Goal: Information Seeking & Learning: Learn about a topic

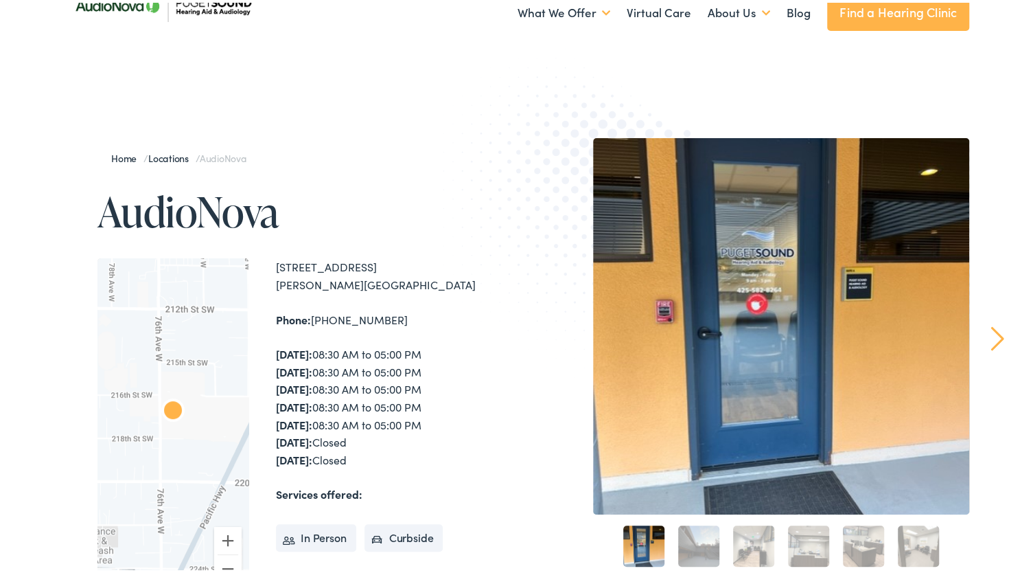
scroll to position [3, 0]
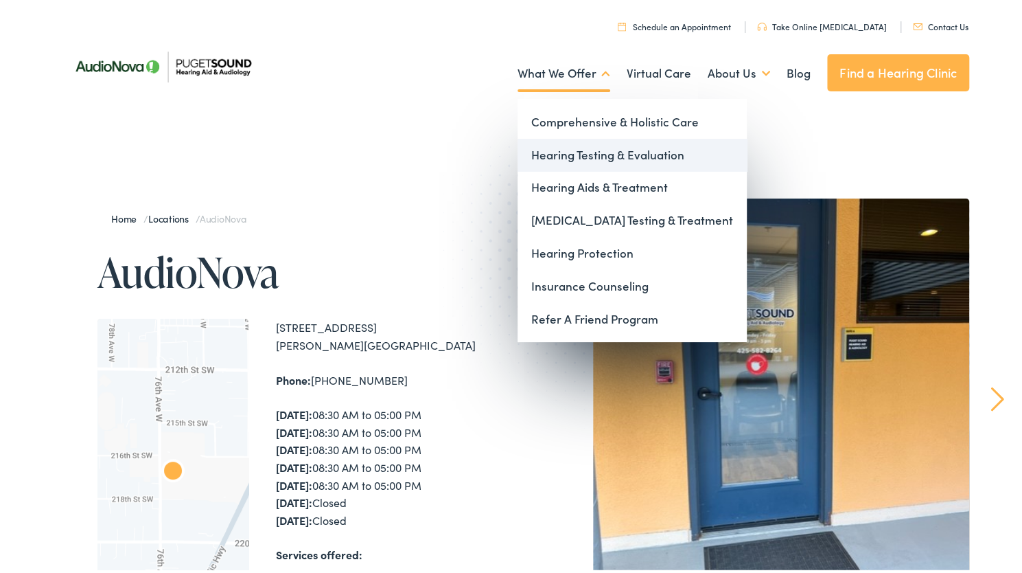
click at [593, 152] on link "Hearing Testing & Evaluation" at bounding box center [632, 152] width 229 height 33
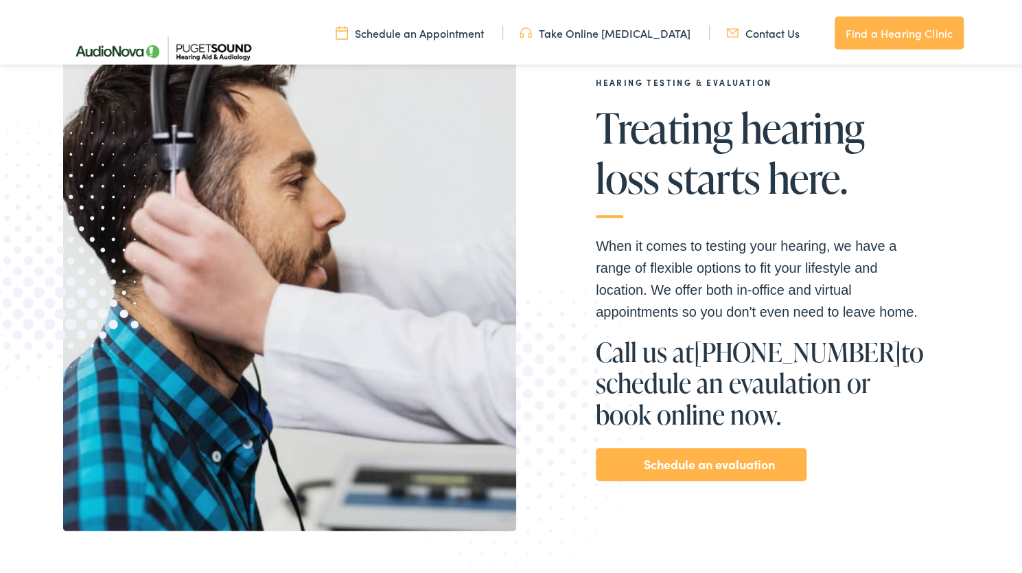
scroll to position [257, 0]
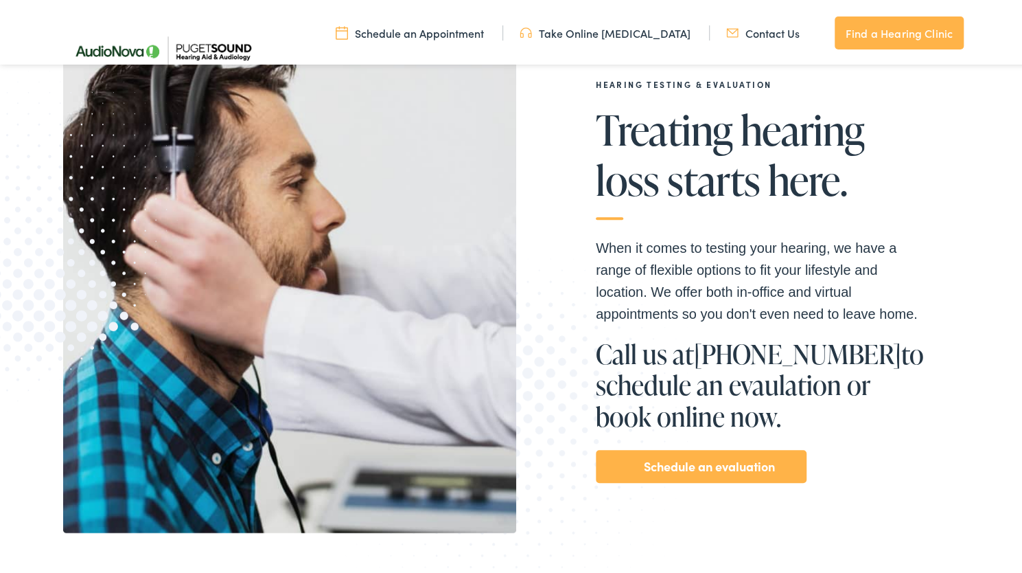
click at [658, 463] on link "Schedule an evaluation" at bounding box center [709, 463] width 131 height 22
click at [678, 459] on link "Schedule an evaluation" at bounding box center [709, 463] width 131 height 22
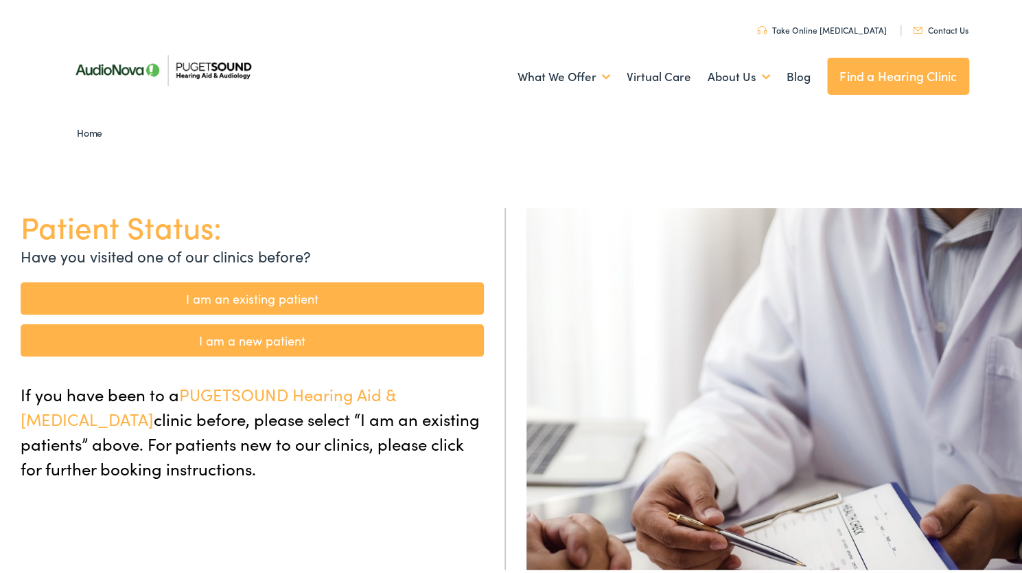
click at [433, 337] on link "I am a new patient" at bounding box center [252, 337] width 463 height 32
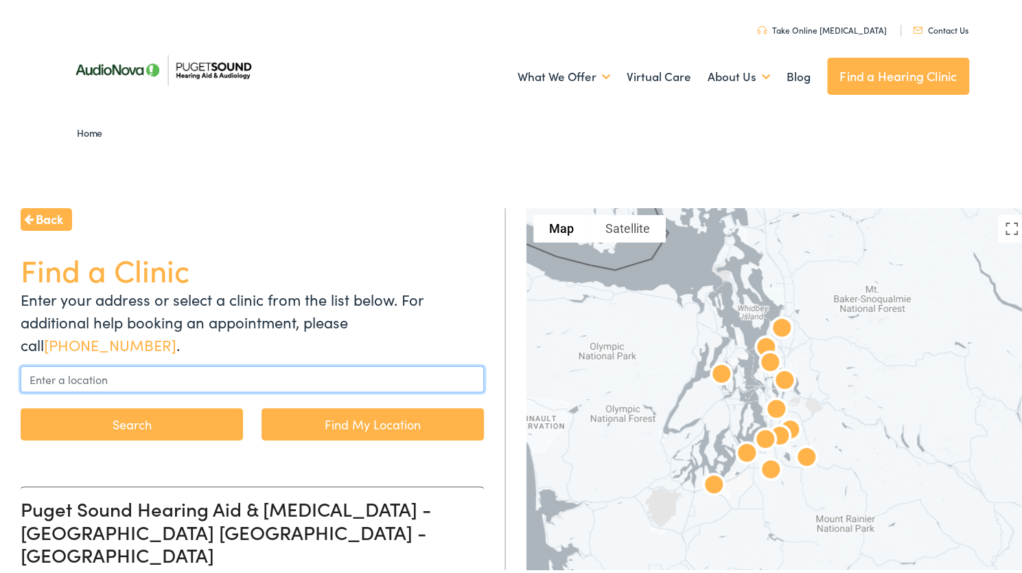
click at [299, 372] on input "text" at bounding box center [252, 376] width 463 height 26
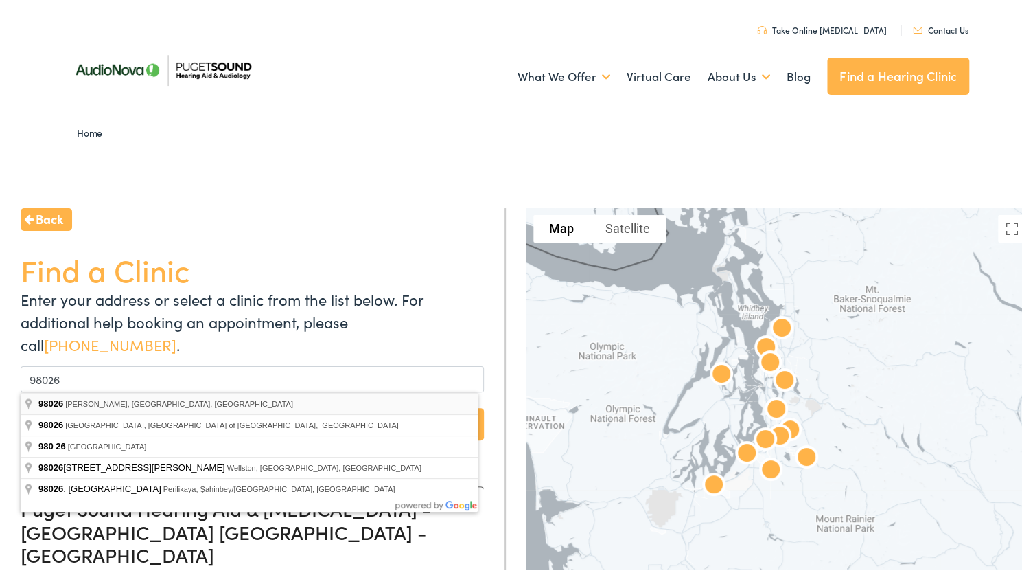
type input "Edmonds, WA 98026, USA"
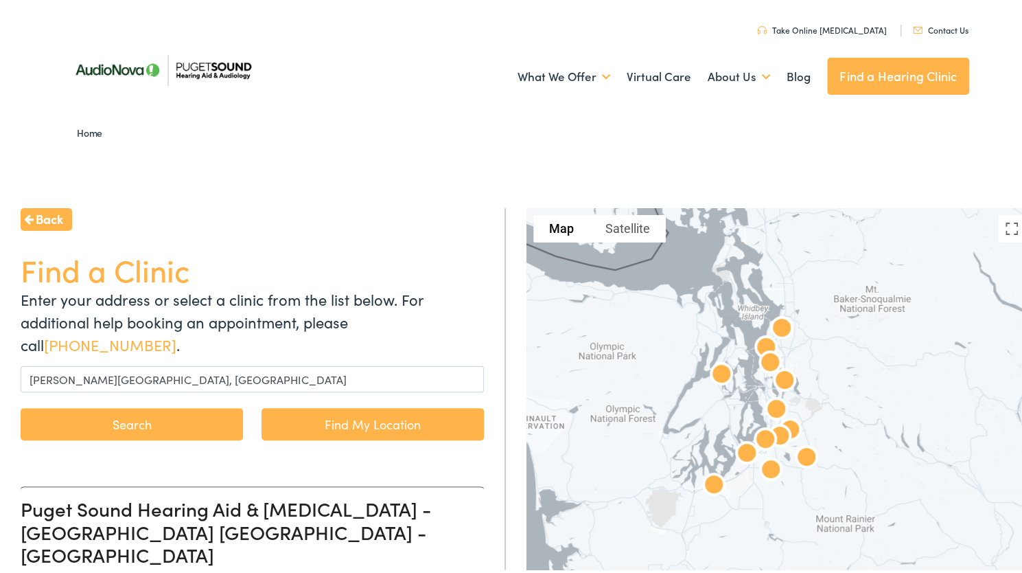
click at [214, 422] on button "Search" at bounding box center [132, 421] width 222 height 32
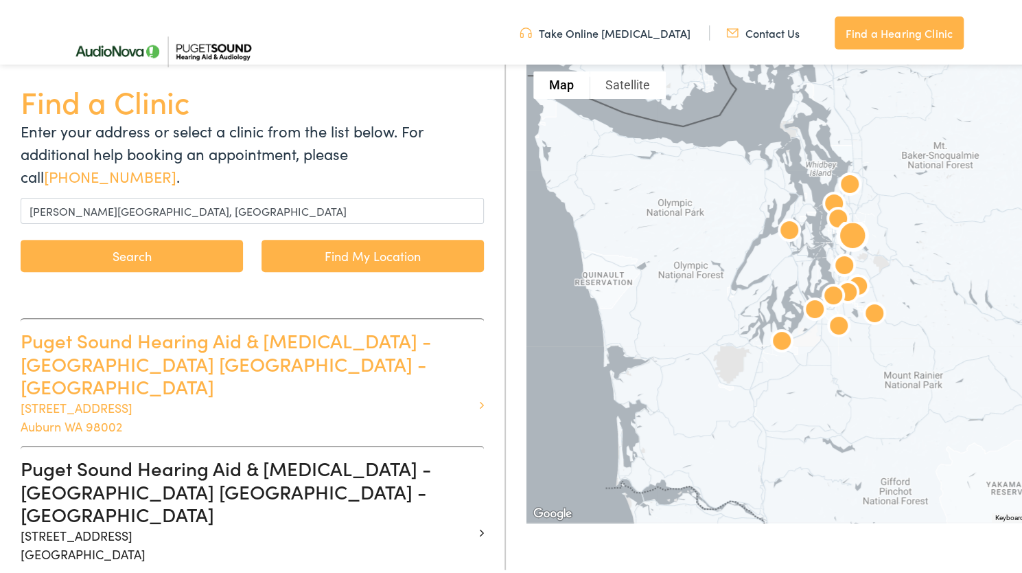
scroll to position [164, 0]
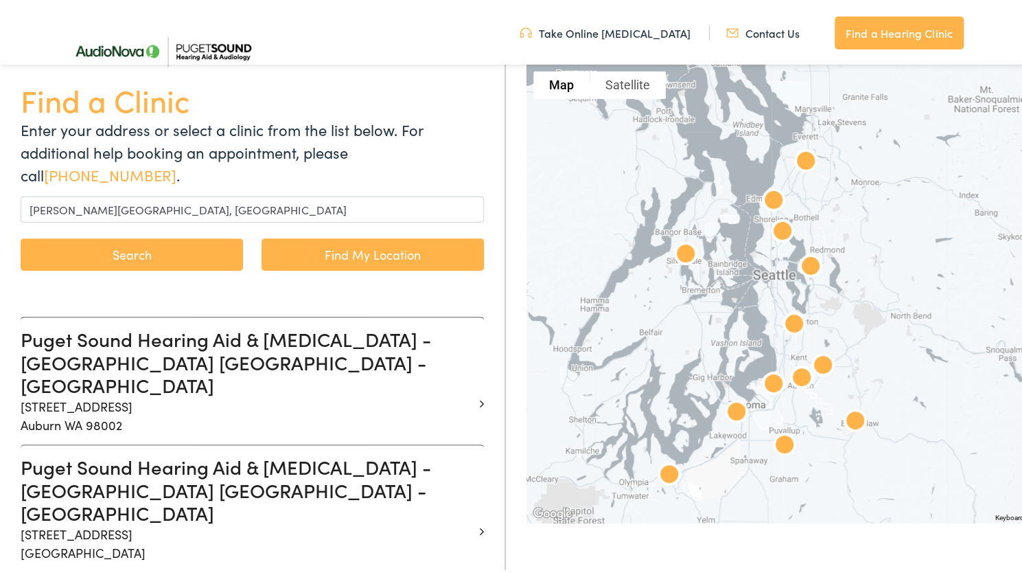
click at [770, 196] on img at bounding box center [774, 199] width 44 height 44
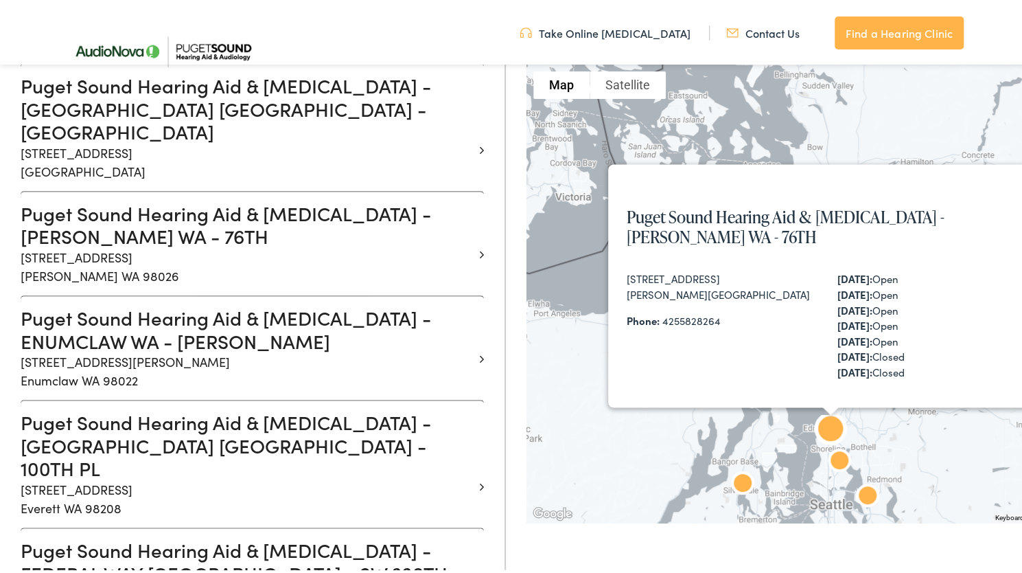
scroll to position [549, 0]
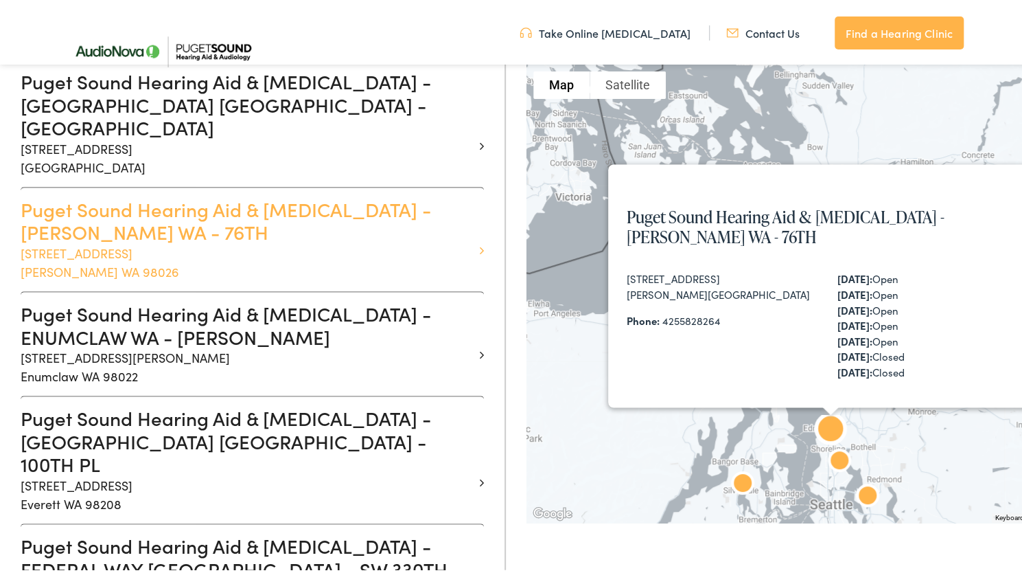
click at [360, 195] on h3 "Puget Sound Hearing Aid & Audiology - EDMONDS WA - 76TH" at bounding box center [247, 218] width 453 height 46
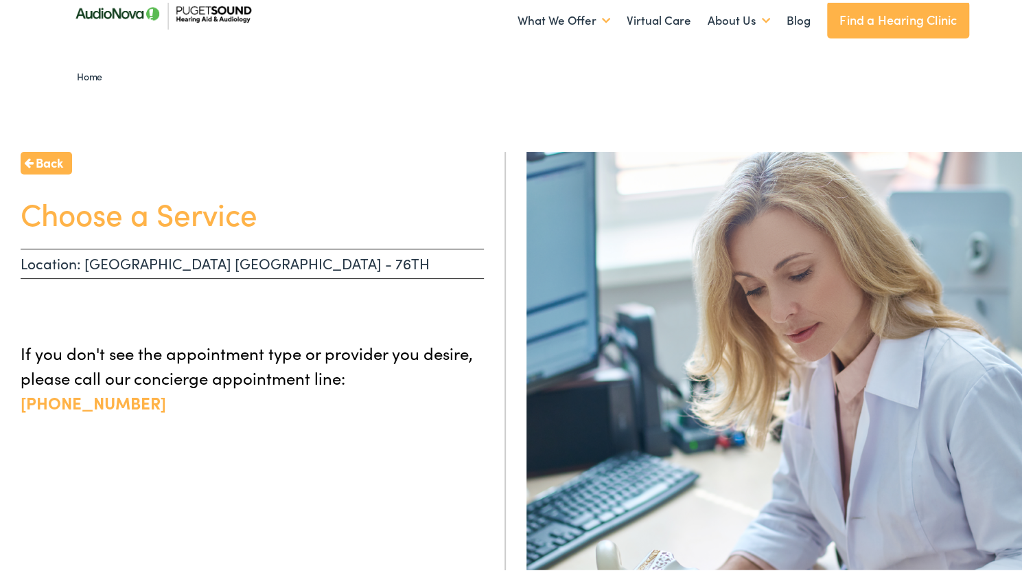
scroll to position [58, 0]
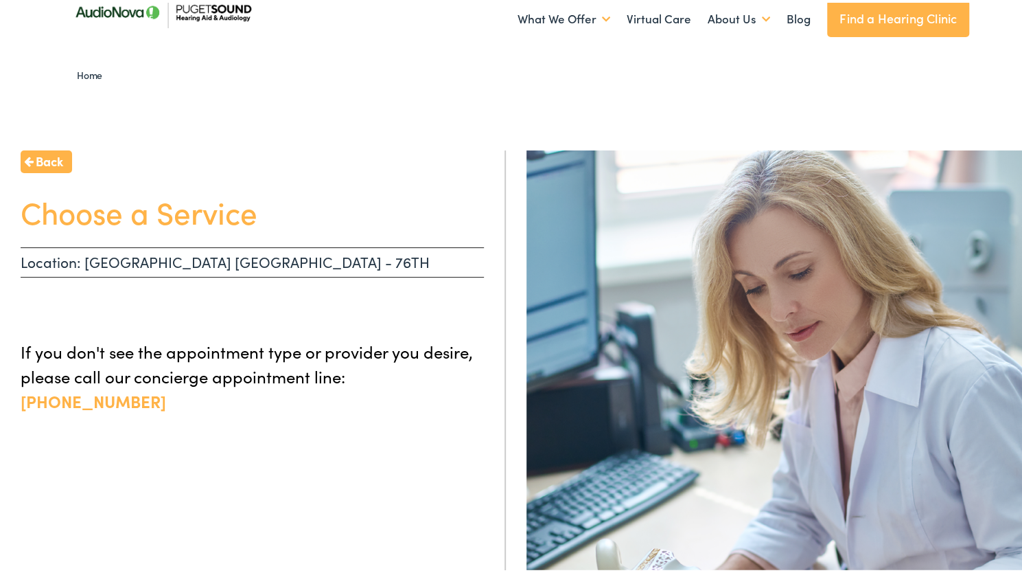
click at [62, 154] on span "Back" at bounding box center [49, 158] width 27 height 19
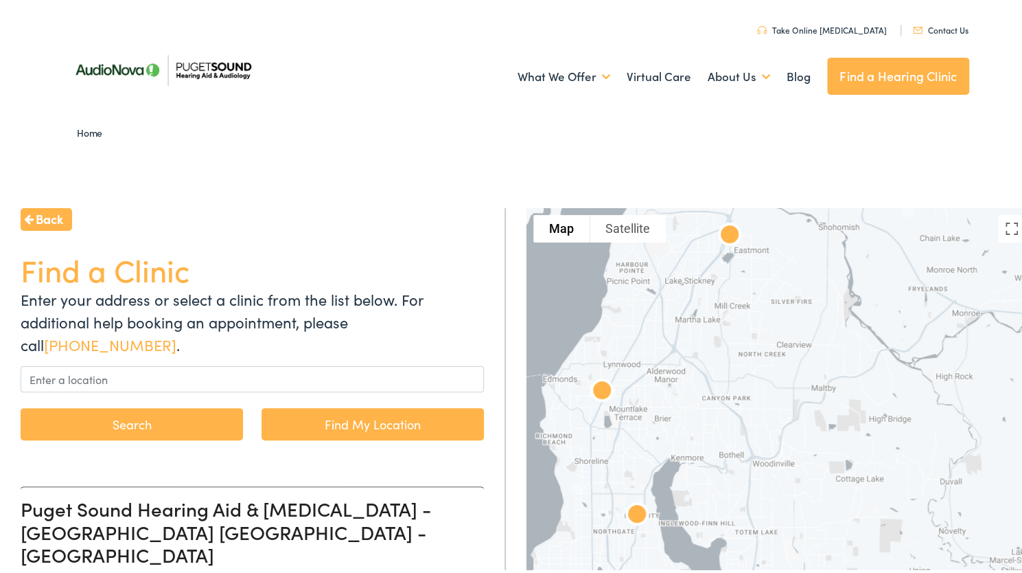
drag, startPoint x: 660, startPoint y: 431, endPoint x: 924, endPoint y: 226, distance: 334.1
click at [924, 226] on div at bounding box center [780, 434] width 506 height 458
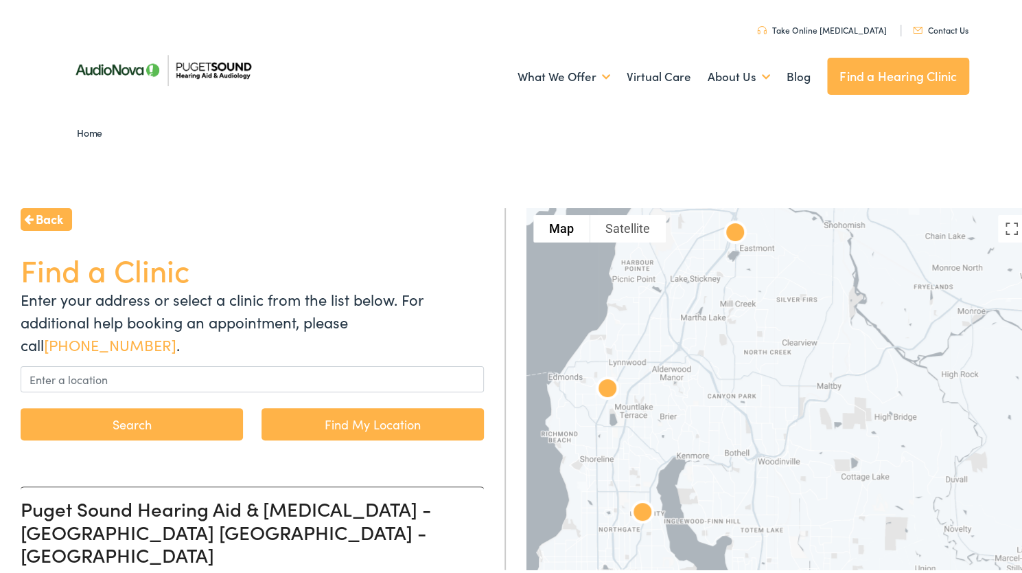
click at [681, 373] on div at bounding box center [780, 434] width 506 height 458
click at [634, 511] on img at bounding box center [643, 511] width 44 height 44
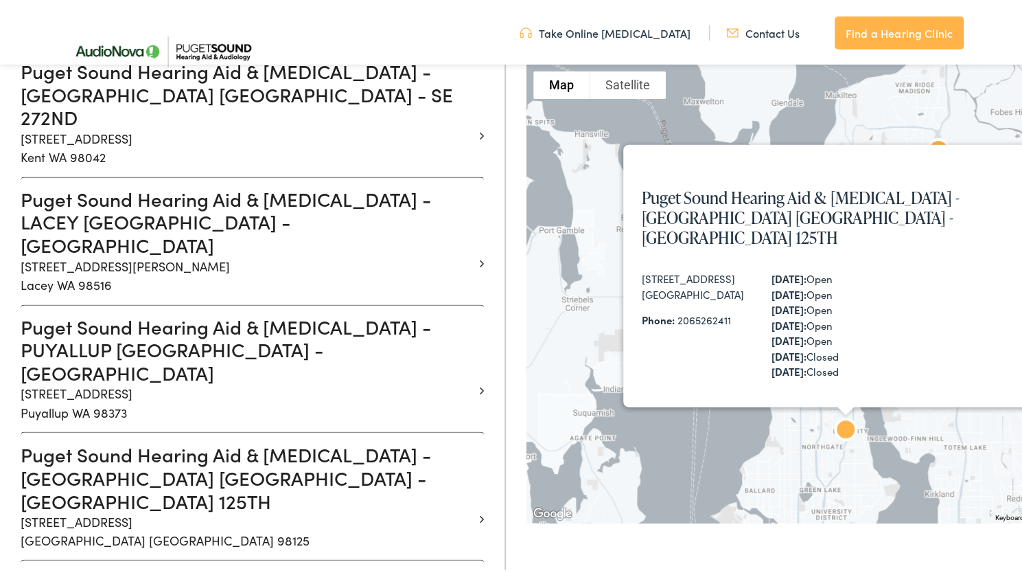
scroll to position [1285, 0]
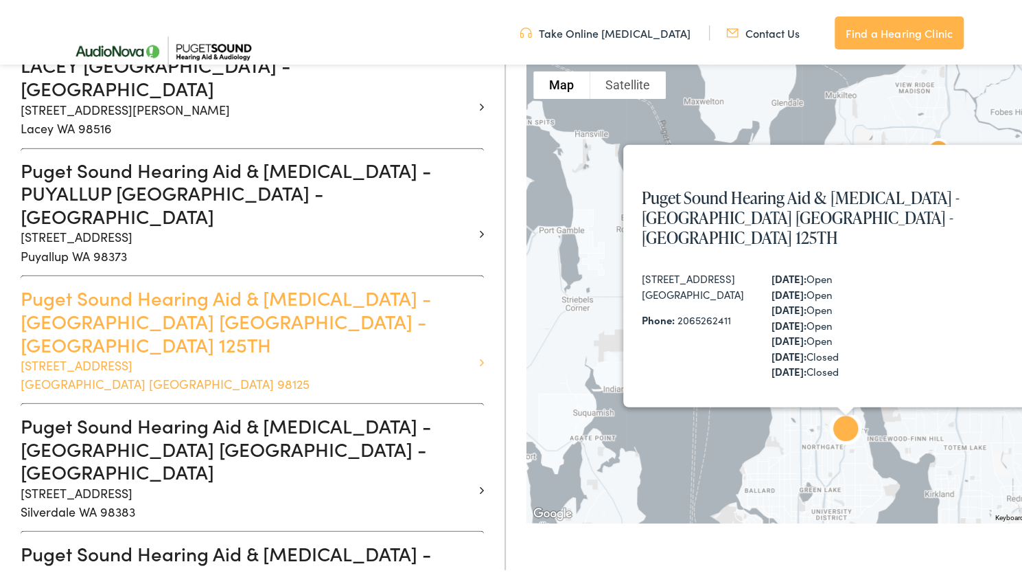
click at [428, 283] on h3 "Puget Sound Hearing Aid & Audiology - SEATTLE WA - NE 125TH" at bounding box center [247, 317] width 453 height 69
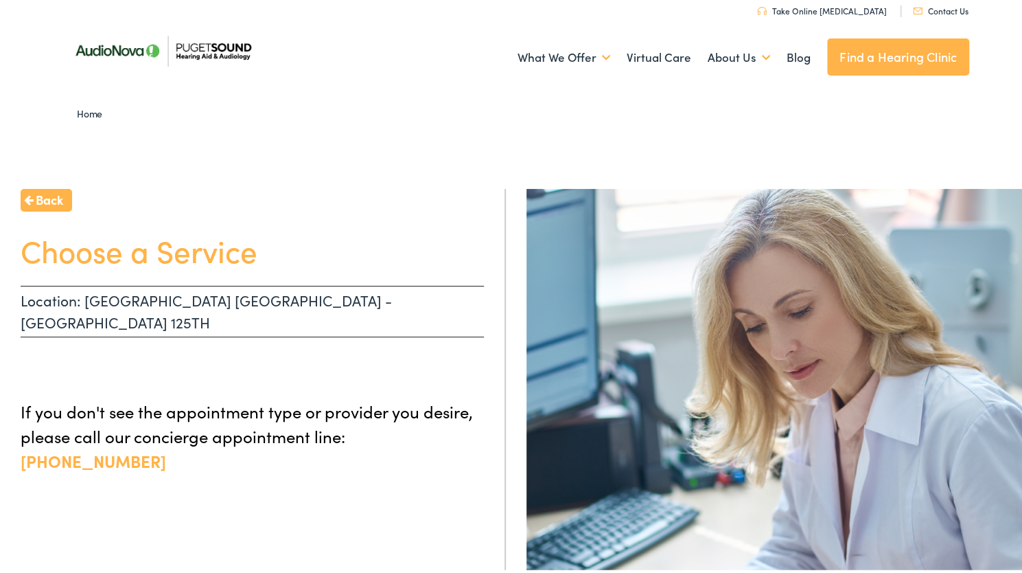
scroll to position [18, 0]
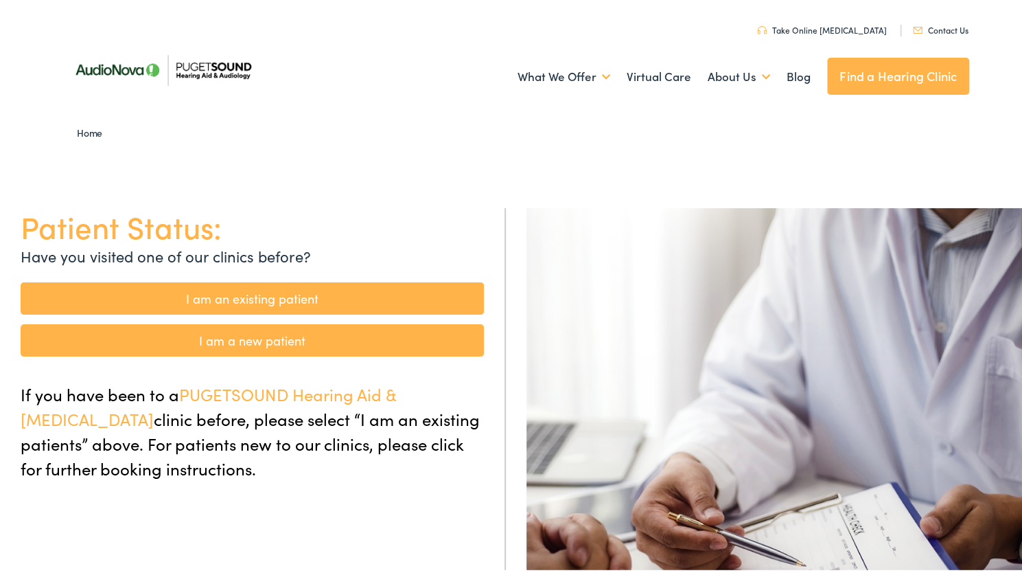
click at [408, 343] on link "I am a new patient" at bounding box center [252, 337] width 463 height 32
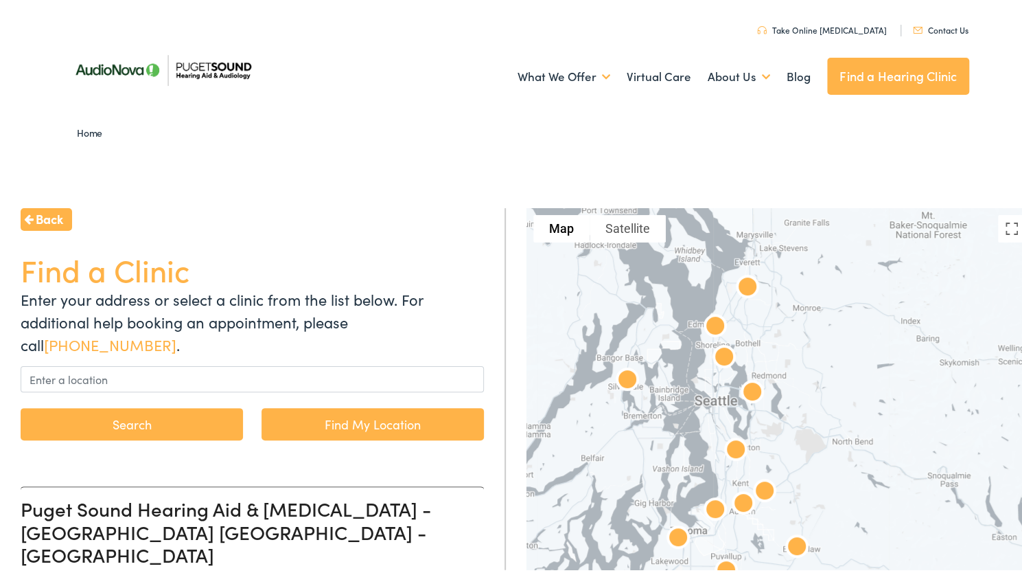
click at [744, 285] on img at bounding box center [748, 286] width 44 height 44
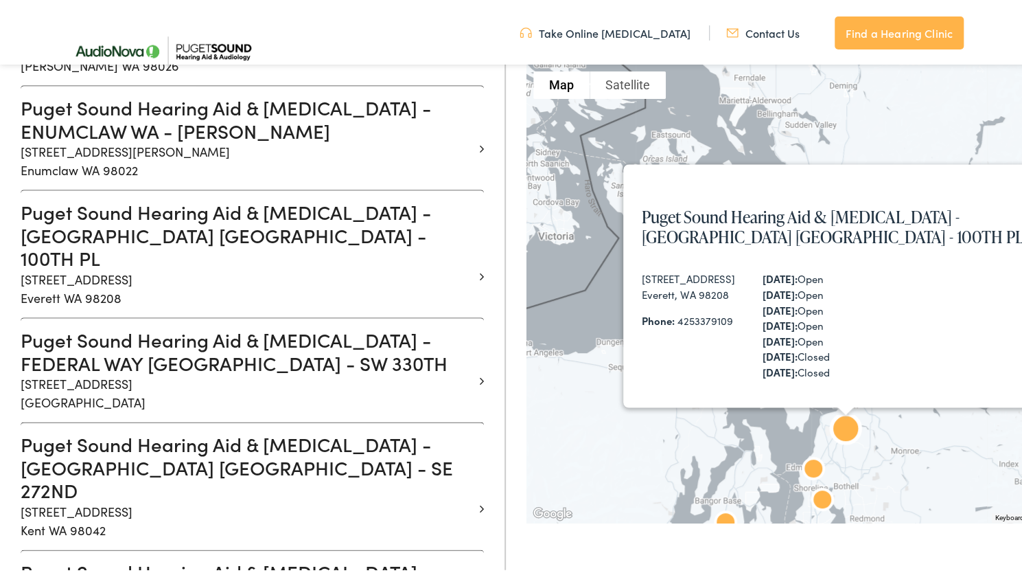
scroll to position [763, 0]
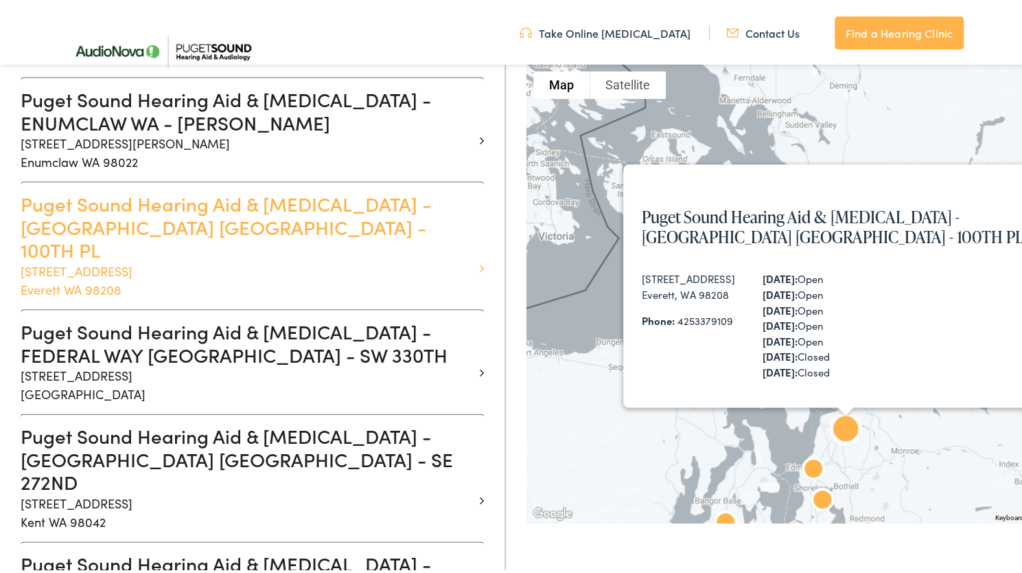
click at [387, 189] on h3 "Puget Sound Hearing Aid & Audiology - EVERETT WA - 100TH PL" at bounding box center [247, 223] width 453 height 69
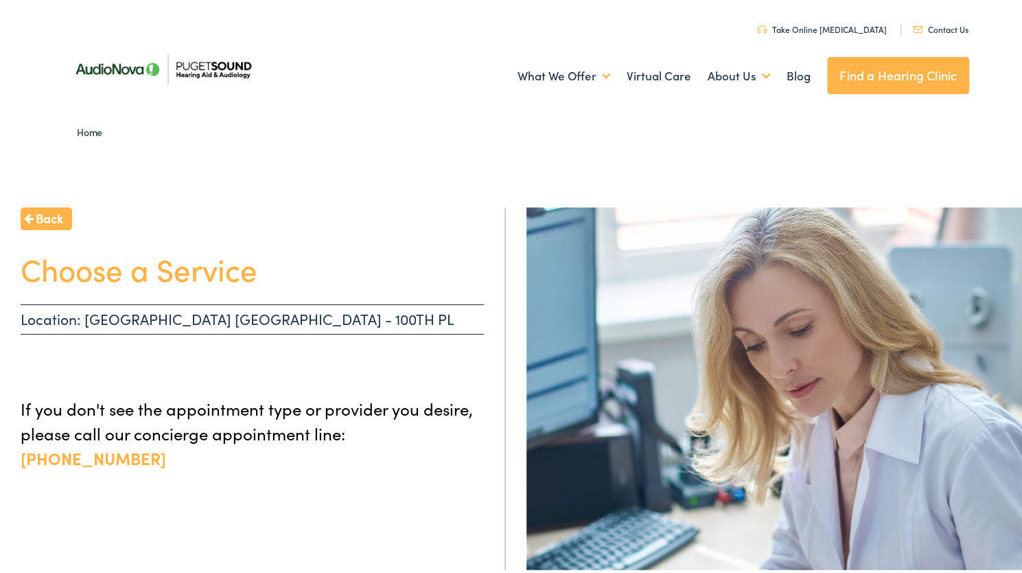
scroll to position [3, 0]
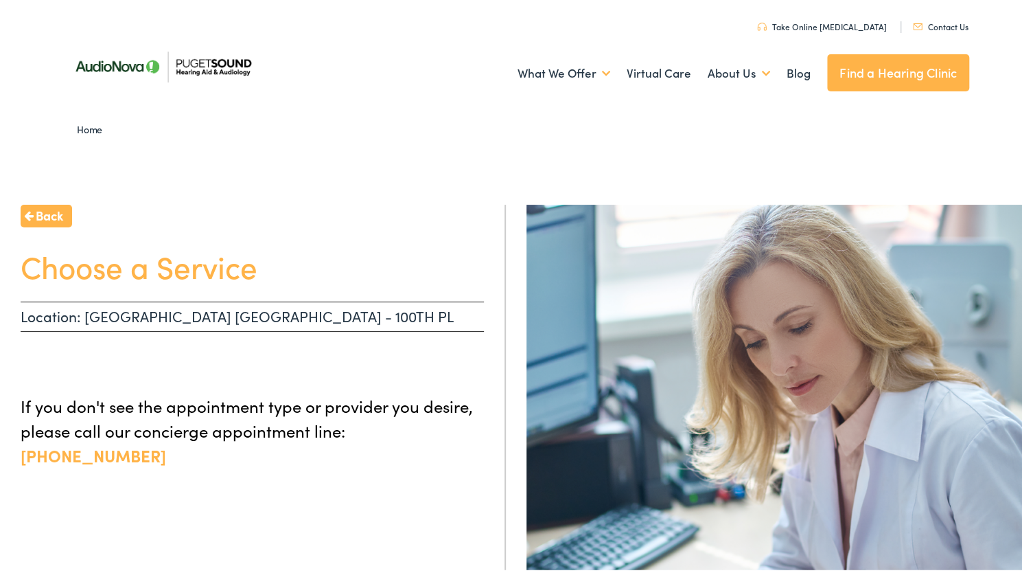
click at [842, 24] on link "Take Online [MEDICAL_DATA]" at bounding box center [822, 24] width 130 height 12
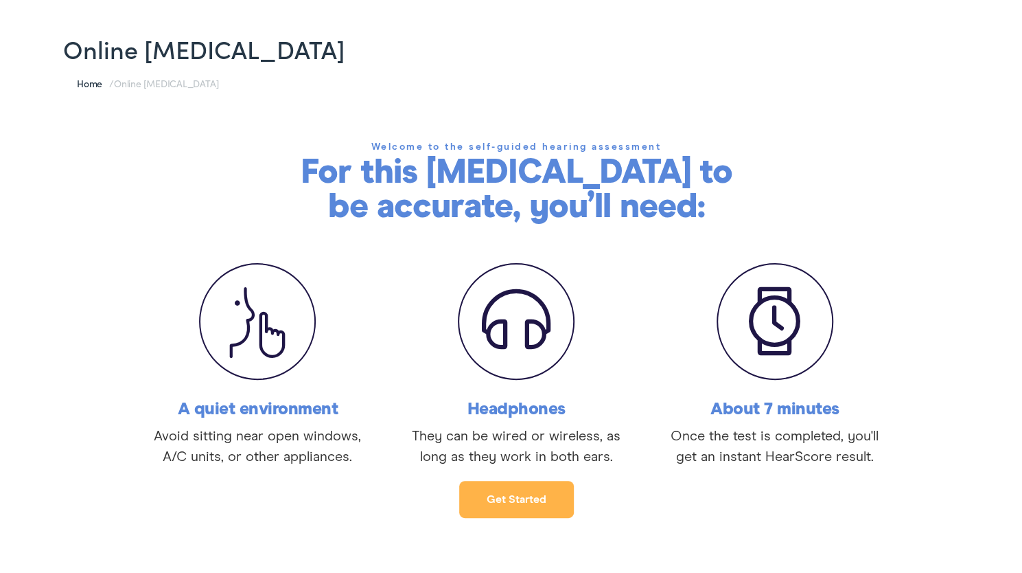
scroll to position [102, 0]
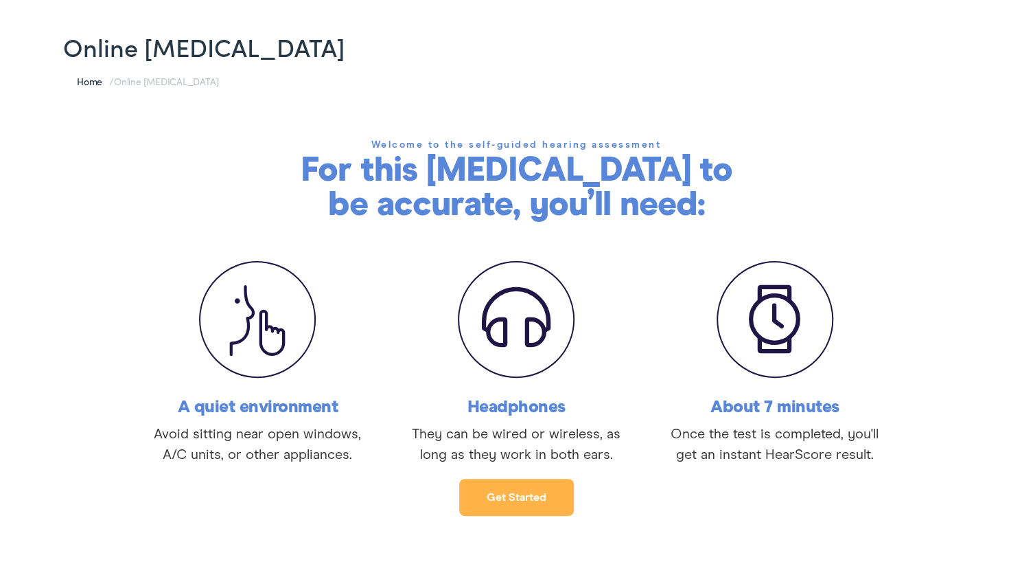
click at [393, 496] on div "Get started" at bounding box center [516, 487] width 1033 height 51
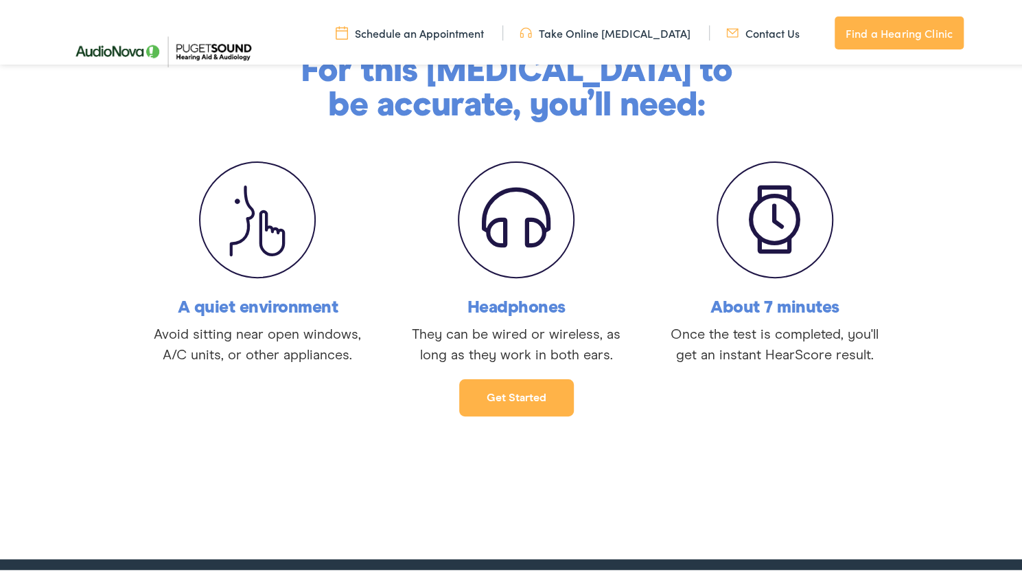
scroll to position [205, 0]
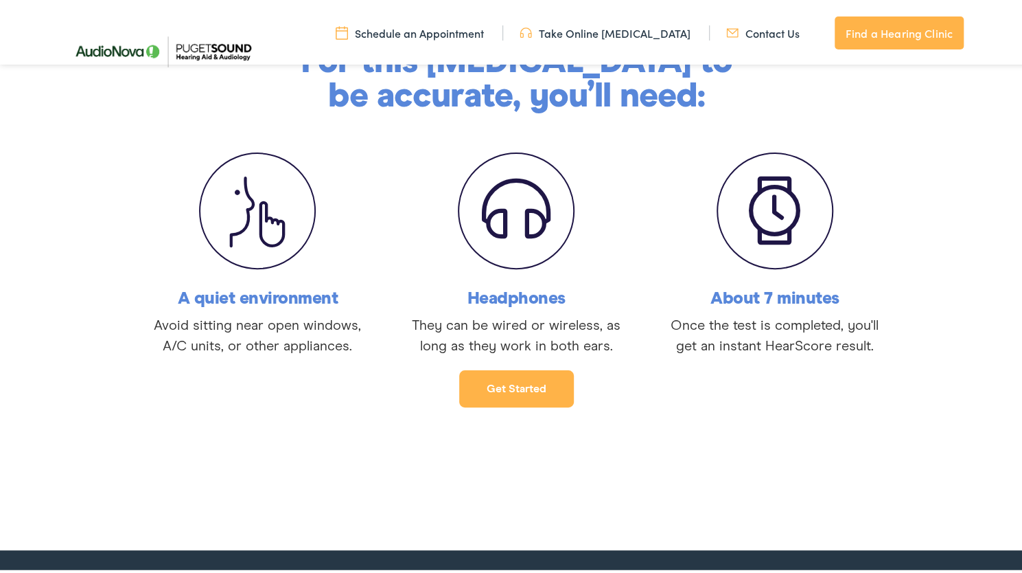
click at [531, 398] on link "Get started" at bounding box center [516, 385] width 115 height 37
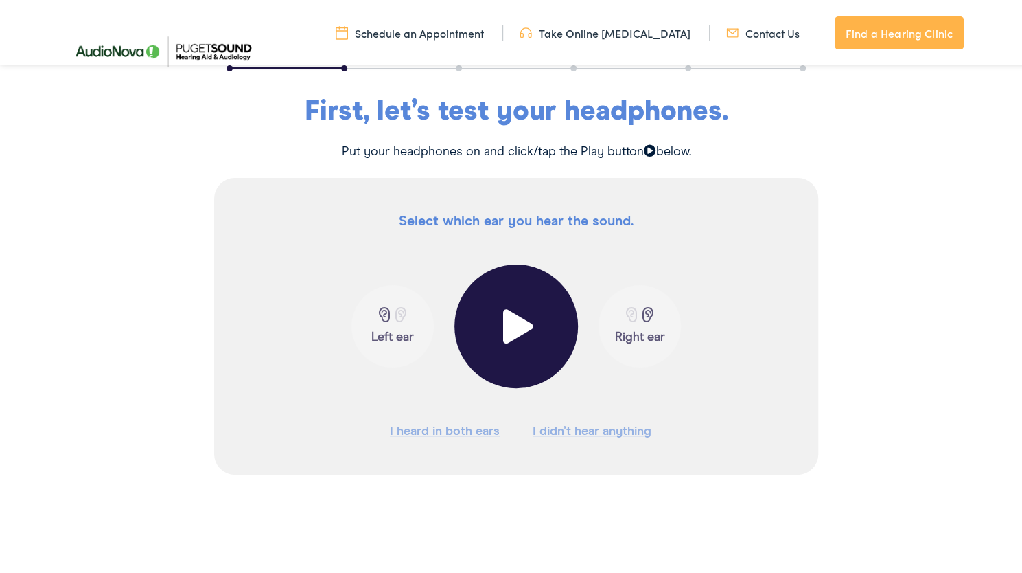
click at [512, 326] on span at bounding box center [517, 323] width 34 height 34
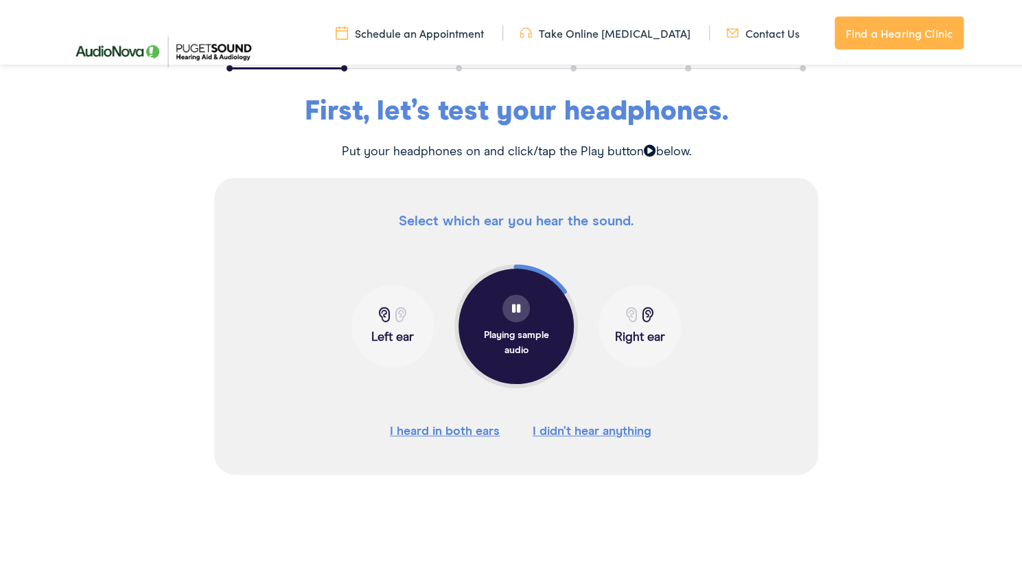
click at [382, 312] on span at bounding box center [384, 311] width 17 height 15
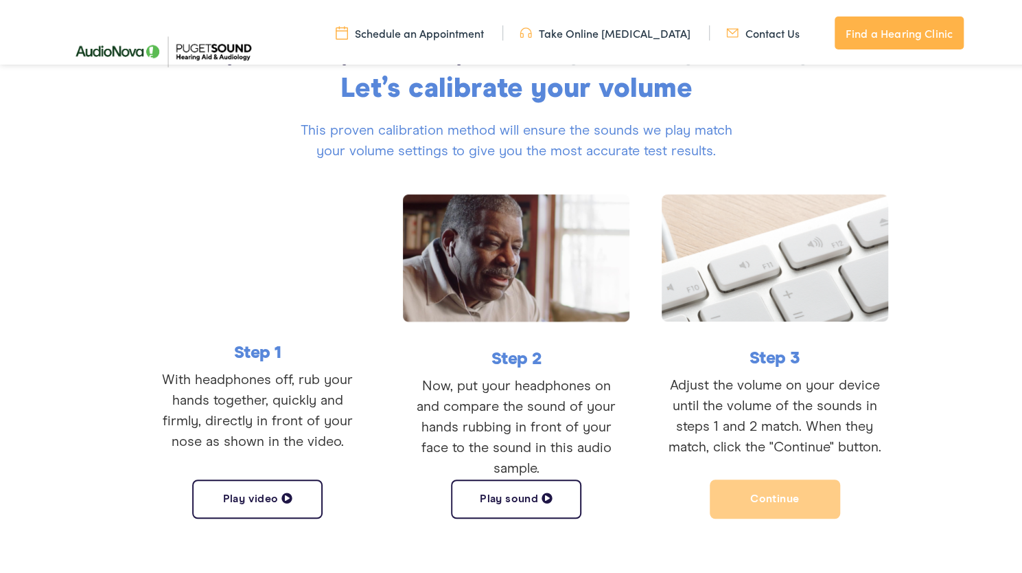
scroll to position [213, 0]
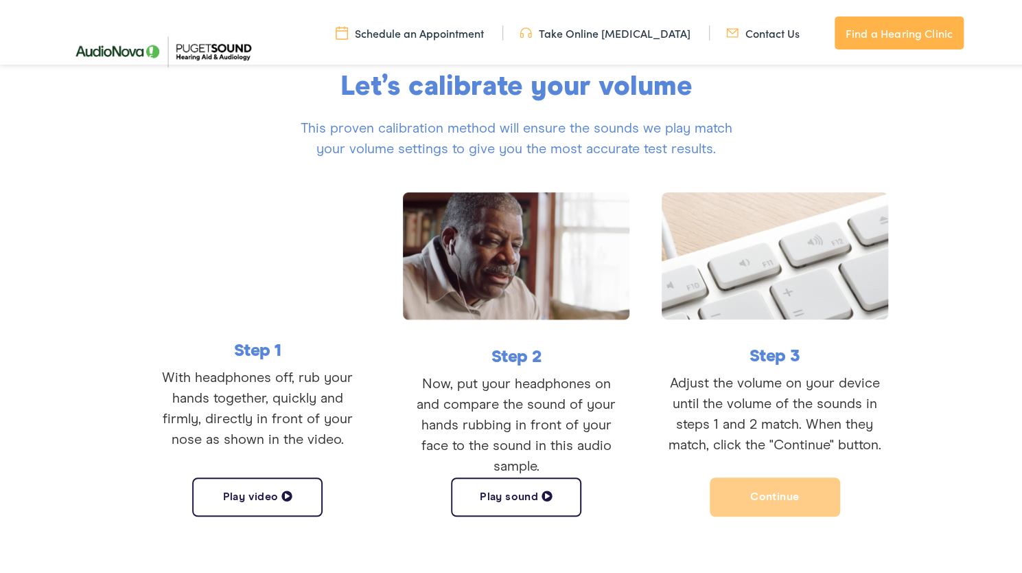
click at [523, 496] on button "Play sound" at bounding box center [516, 493] width 130 height 39
click at [744, 486] on button "Continue" at bounding box center [775, 493] width 130 height 39
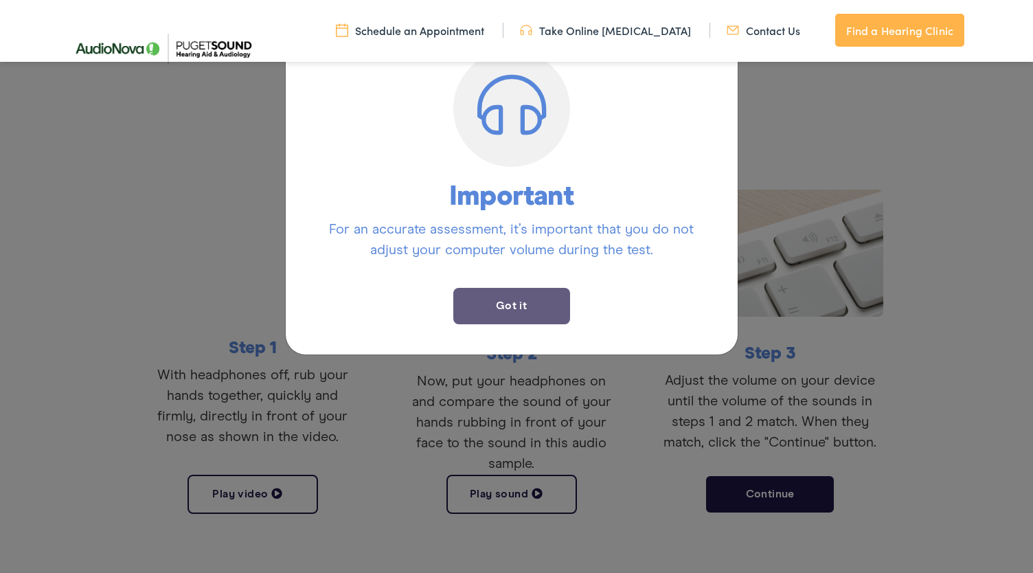
click at [516, 305] on button "Got it" at bounding box center [511, 306] width 117 height 36
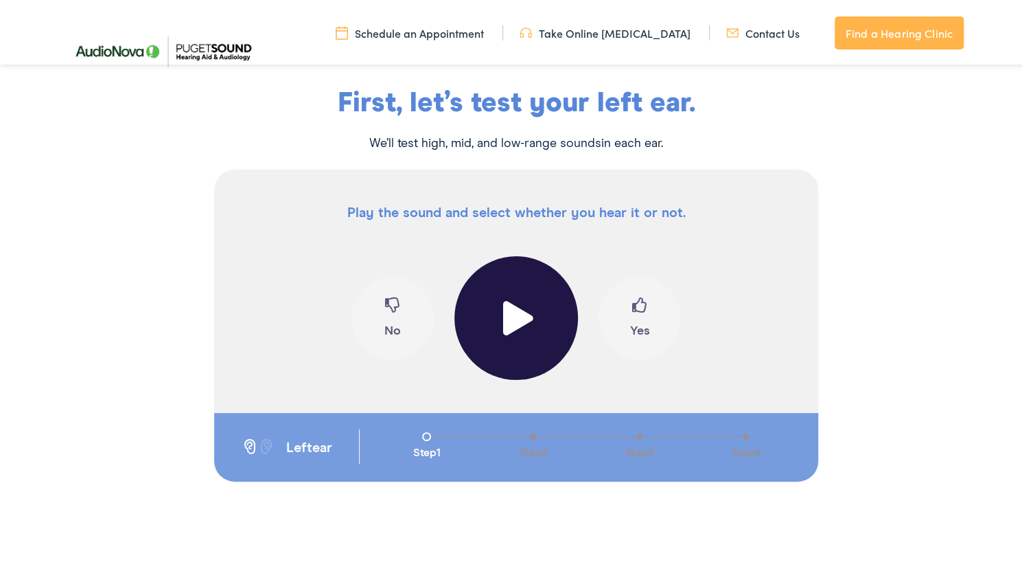
click at [520, 323] on span at bounding box center [517, 315] width 34 height 34
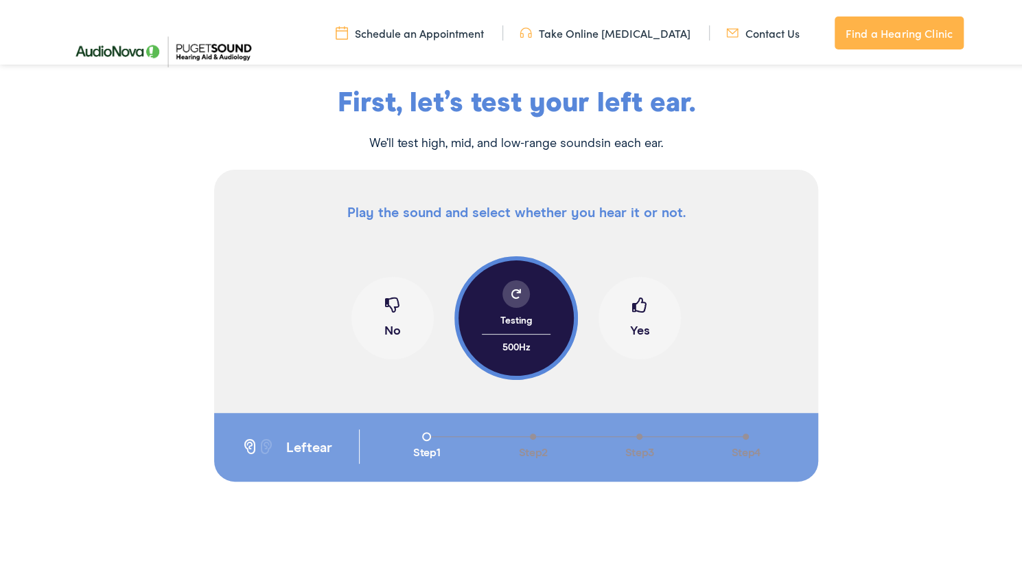
click at [645, 310] on button "Yes" at bounding box center [640, 315] width 82 height 82
click at [638, 305] on span at bounding box center [639, 308] width 15 height 26
click at [632, 303] on span at bounding box center [639, 308] width 15 height 26
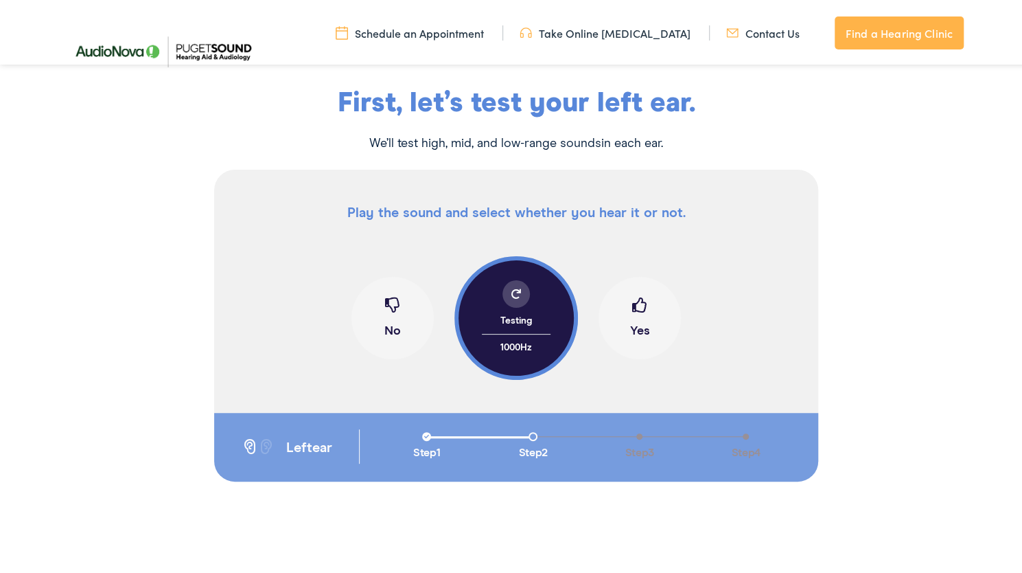
click at [632, 303] on span at bounding box center [639, 308] width 15 height 26
click at [632, 308] on span at bounding box center [639, 308] width 15 height 26
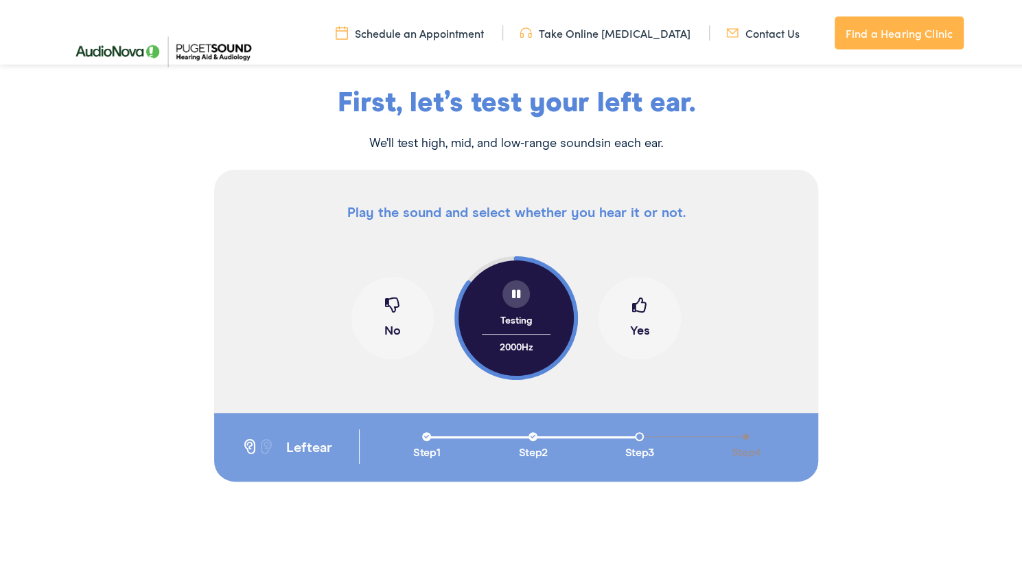
click at [632, 308] on span at bounding box center [639, 308] width 15 height 26
click at [391, 304] on span at bounding box center [392, 308] width 15 height 26
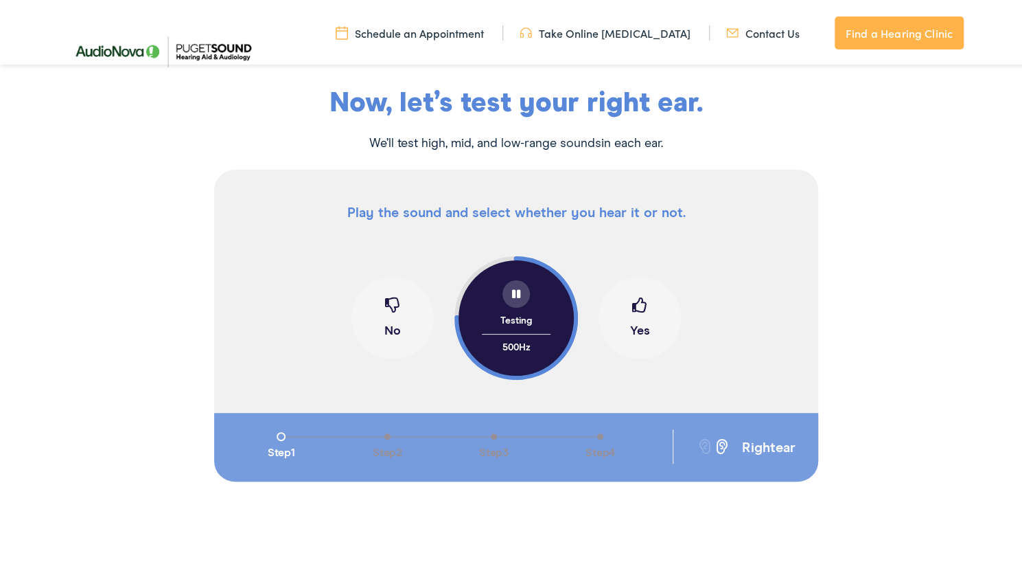
click at [634, 308] on span at bounding box center [639, 308] width 15 height 26
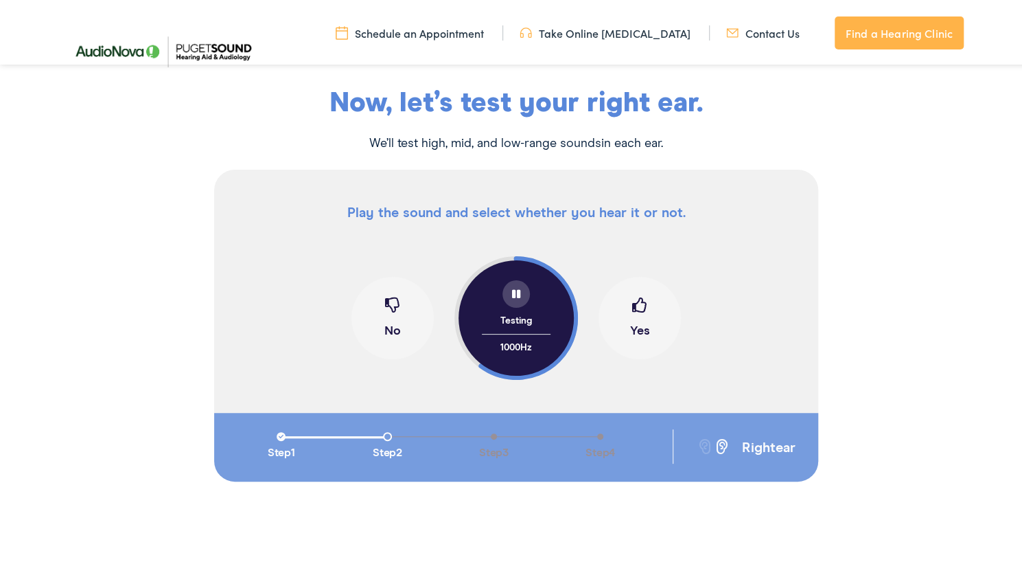
click at [634, 308] on span at bounding box center [639, 308] width 15 height 26
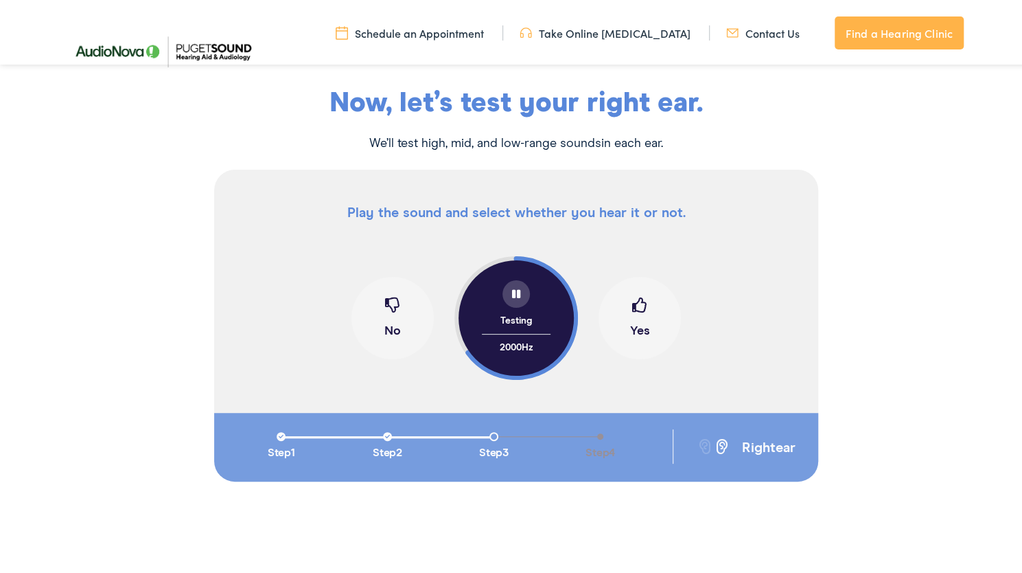
click at [634, 308] on span at bounding box center [639, 308] width 15 height 26
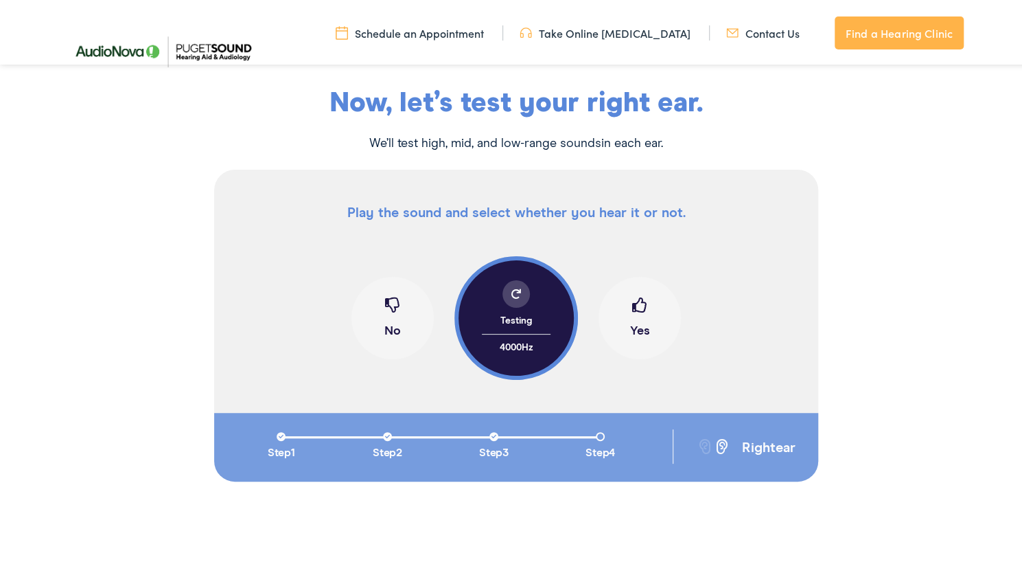
click at [379, 315] on button "No" at bounding box center [393, 315] width 82 height 82
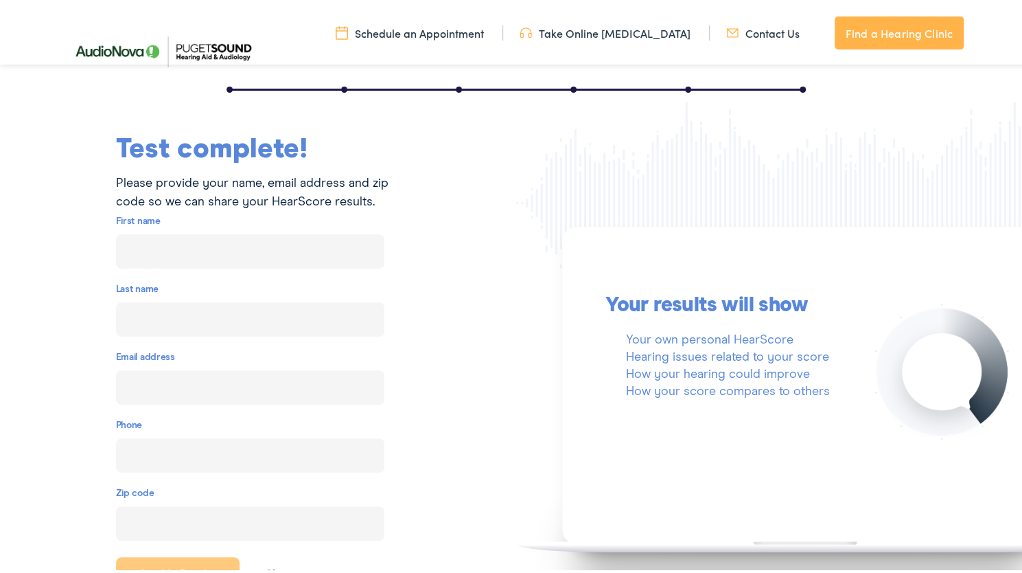
scroll to position [184, 0]
click at [303, 248] on input "text" at bounding box center [250, 248] width 268 height 34
type input "Matthew"
type input "Gehrman"
type input "mpgehrman@gmail.com"
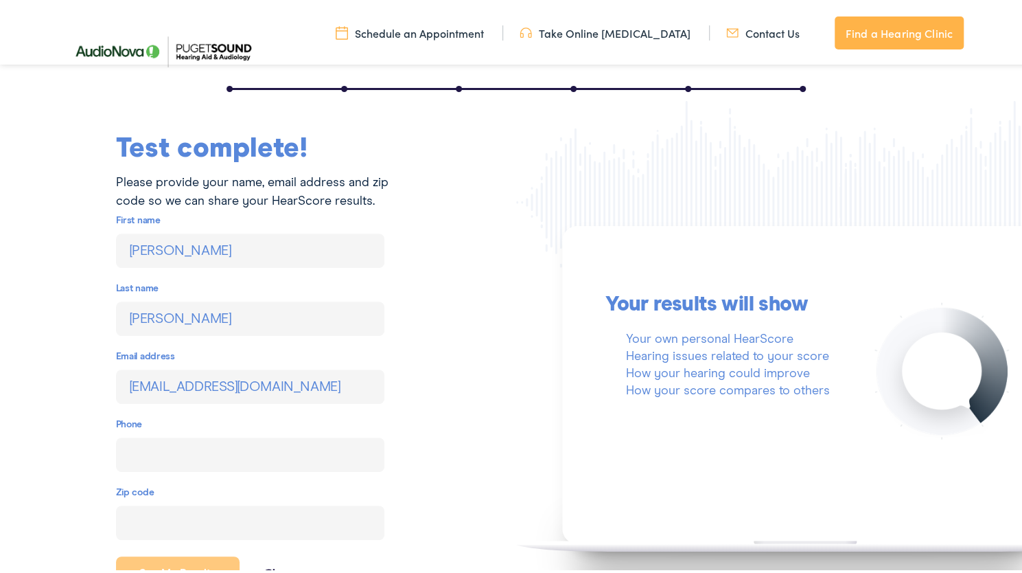
type input "(480) 205-3747"
type input "98026"
click at [414, 354] on div "Test complete! Please provide your name, email address and zip code so we can s…" at bounding box center [258, 365] width 516 height 465
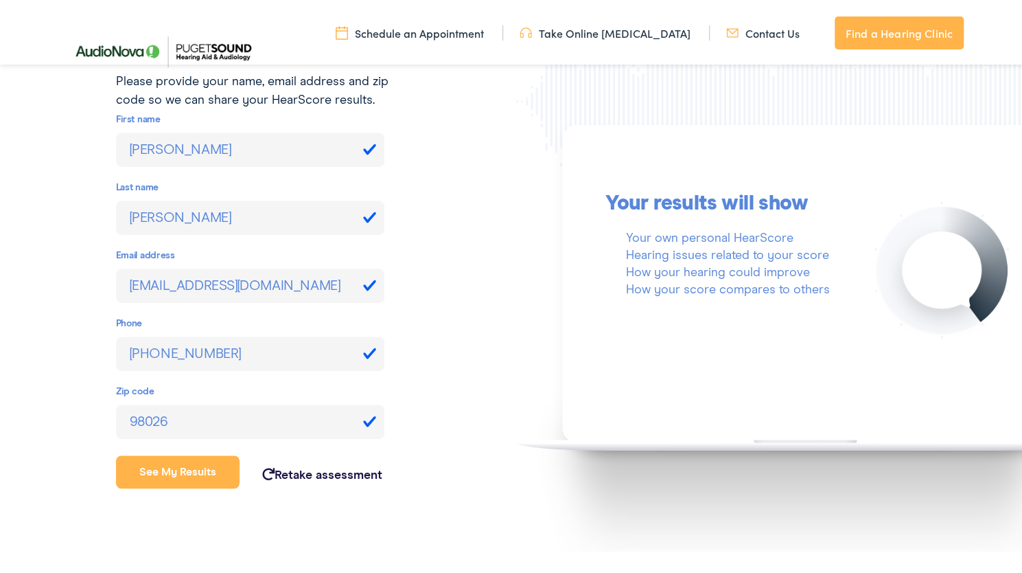
scroll to position [286, 0]
click at [184, 470] on button "See my results" at bounding box center [178, 468] width 124 height 33
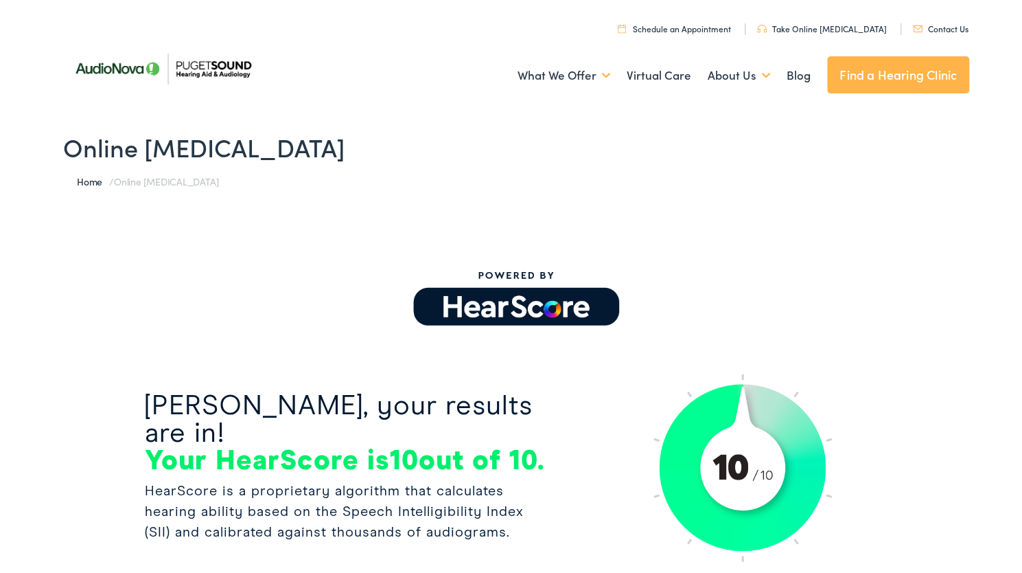
scroll to position [0, 0]
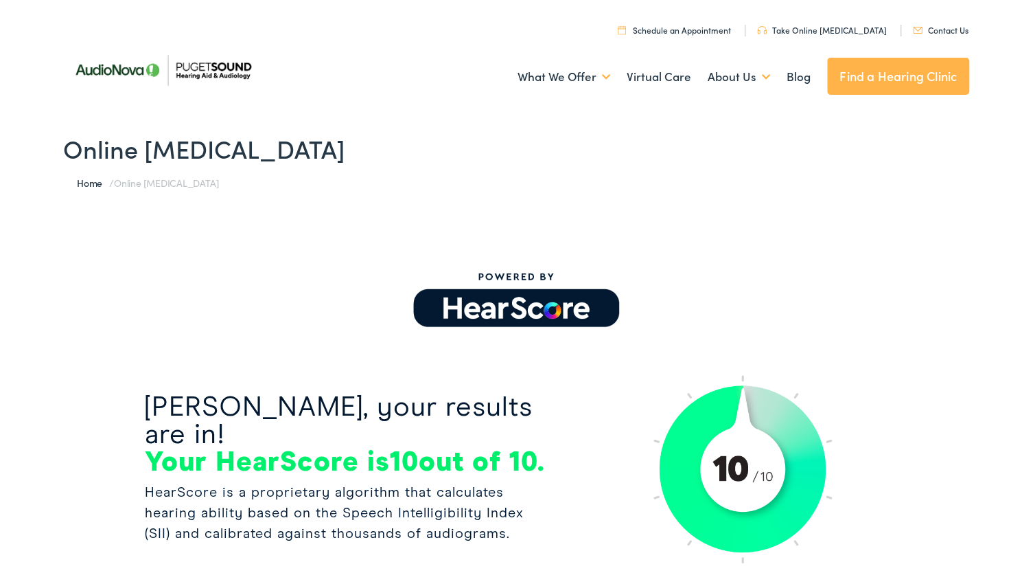
click at [698, 27] on link "Schedule an Appointment" at bounding box center [674, 27] width 113 height 12
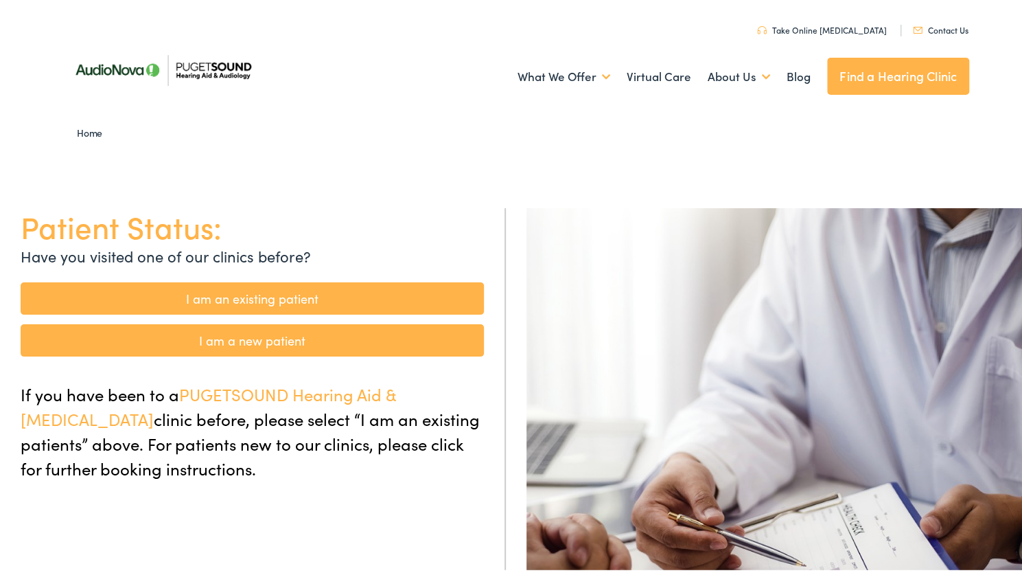
click at [345, 337] on link "I am a new patient" at bounding box center [252, 337] width 463 height 32
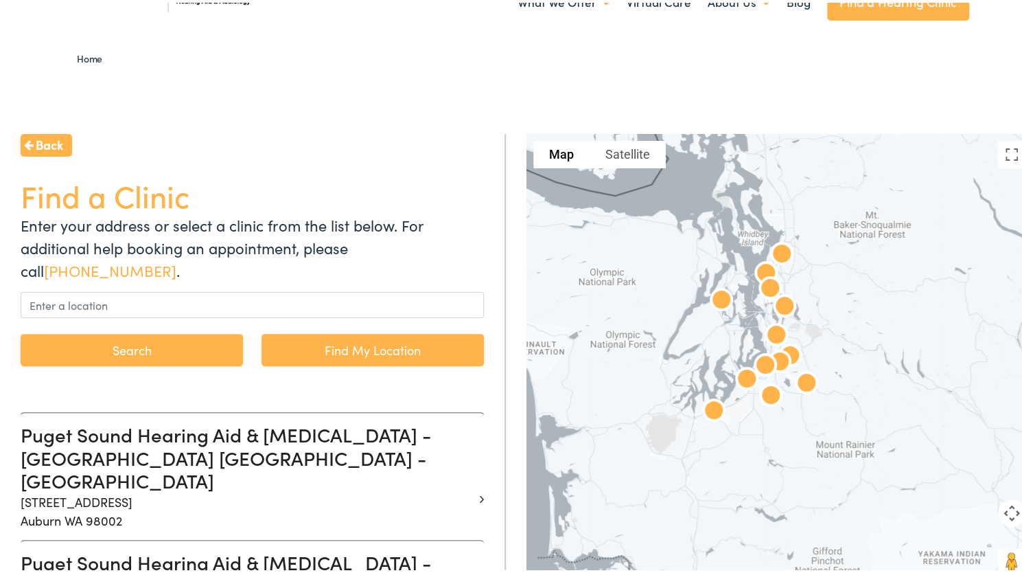
scroll to position [75, 0]
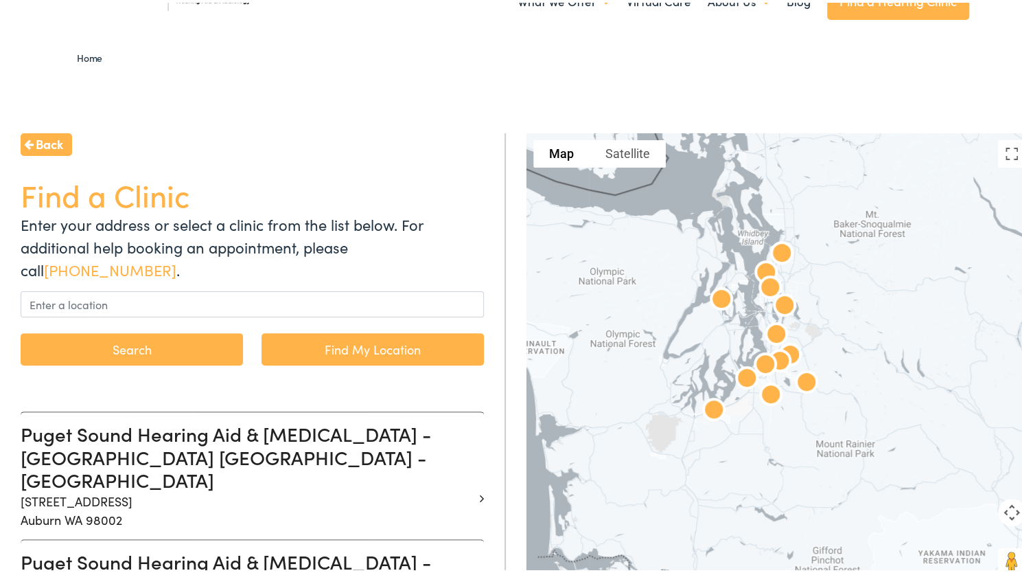
click at [756, 267] on img at bounding box center [770, 286] width 44 height 44
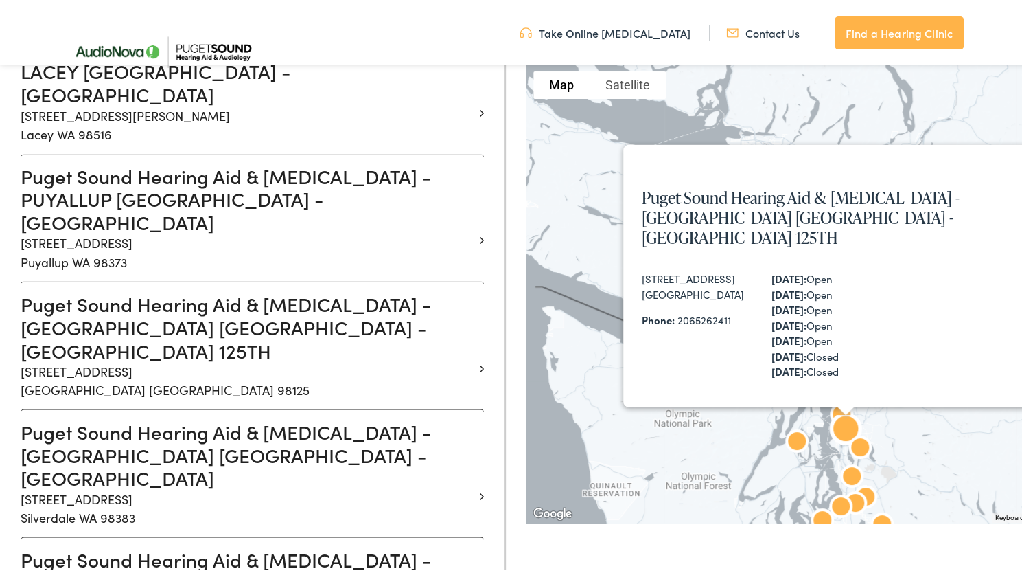
scroll to position [1285, 0]
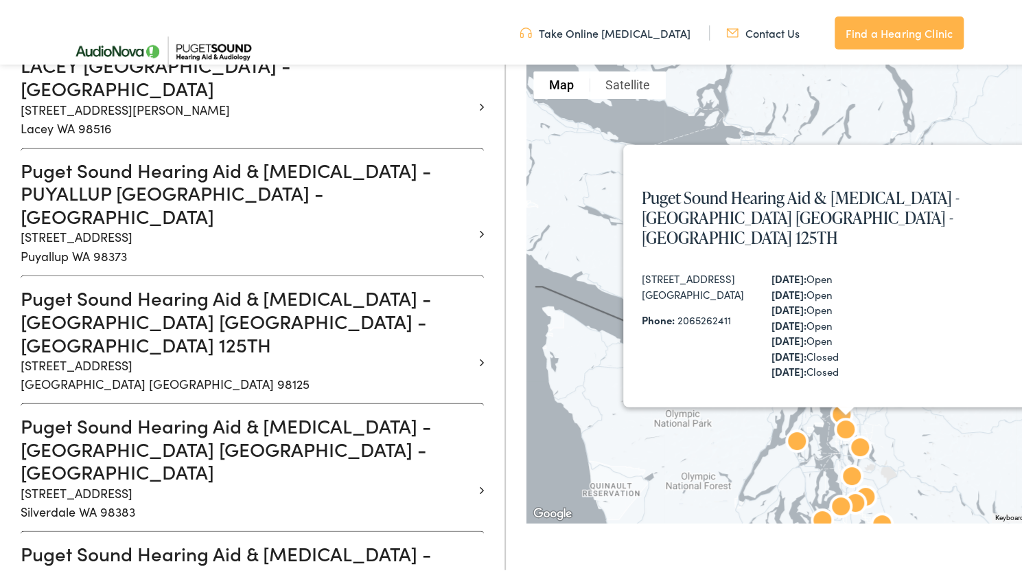
click at [803, 124] on div "Puget Sound Hearing Aid & [MEDICAL_DATA] - [GEOGRAPHIC_DATA] [GEOGRAPHIC_DATA] …" at bounding box center [848, 291] width 643 height 458
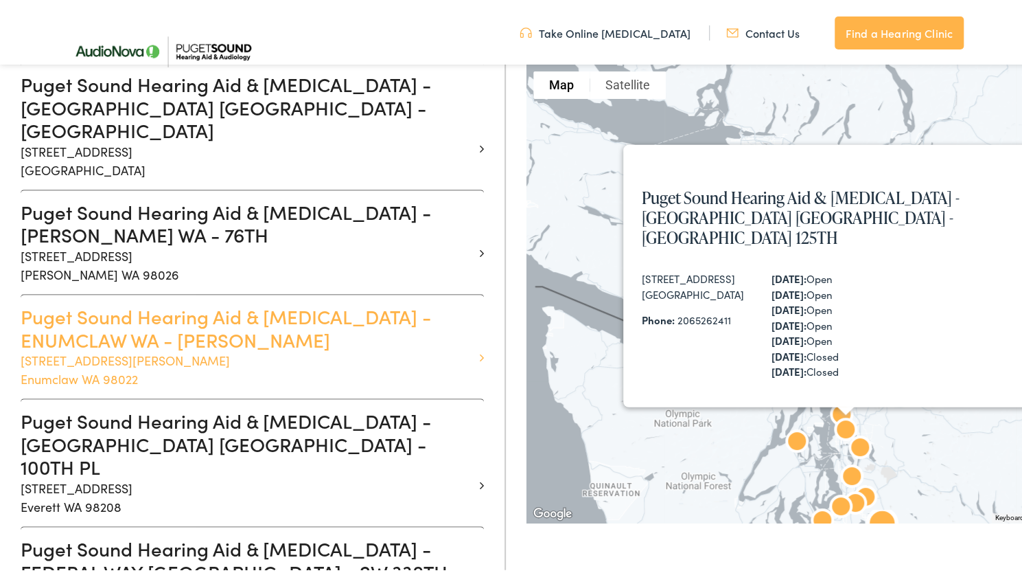
scroll to position [547, 0]
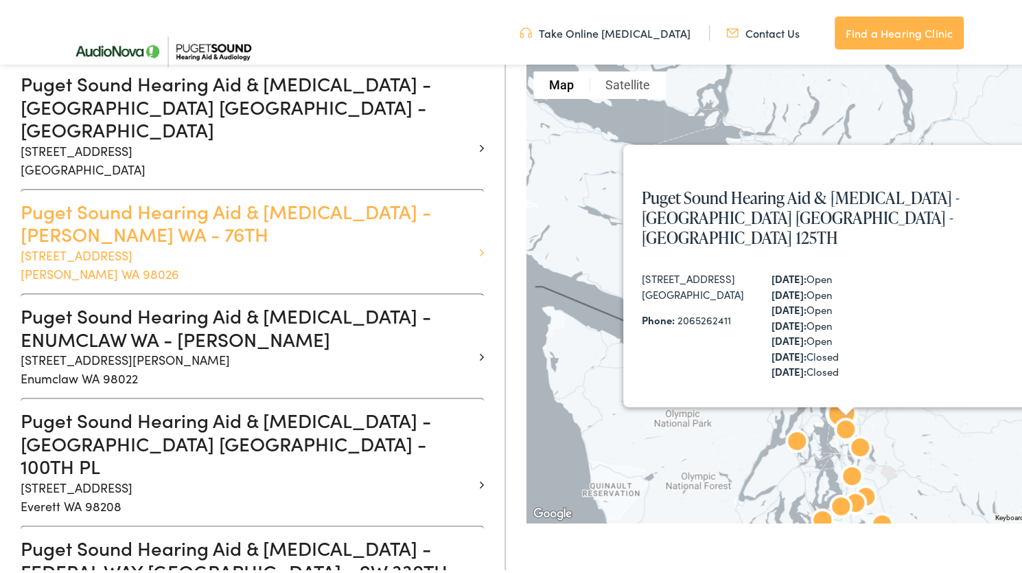
click at [343, 197] on h3 "Puget Sound Hearing Aid & [MEDICAL_DATA] - [PERSON_NAME] WA - 76TH" at bounding box center [247, 220] width 453 height 46
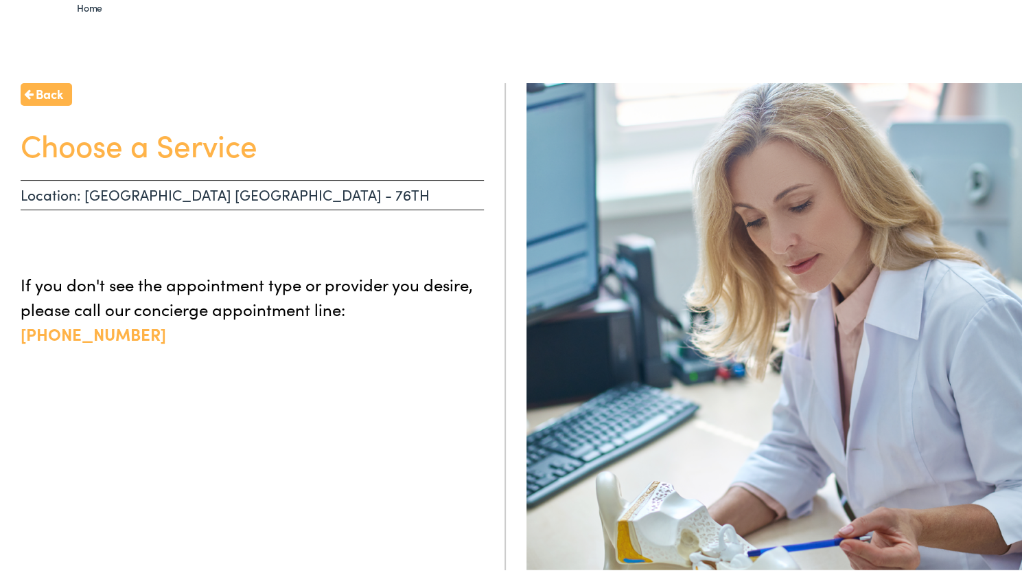
scroll to position [126, 0]
